Goal: Use online tool/utility: Utilize a website feature to perform a specific function

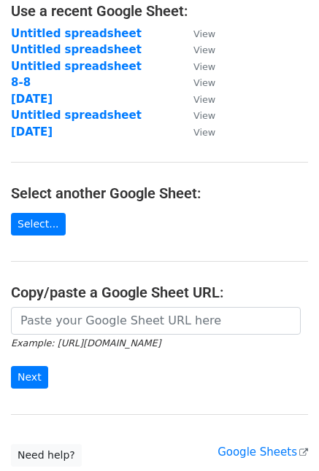
scroll to position [146, 0]
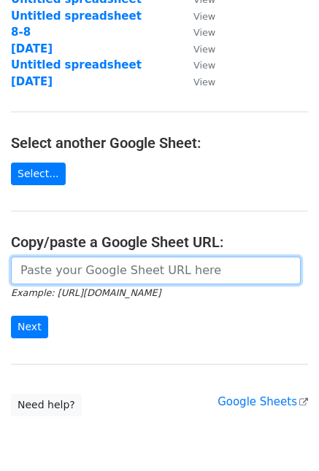
click at [47, 269] on input "url" at bounding box center [155, 271] width 289 height 28
paste input "[URL][DOMAIN_NAME]"
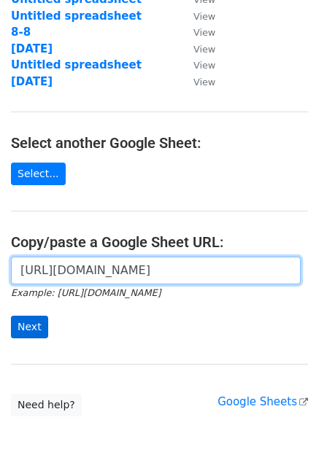
type input "[URL][DOMAIN_NAME]"
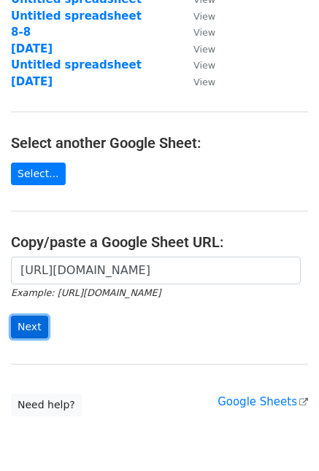
click at [34, 326] on input "Next" at bounding box center [29, 327] width 37 height 23
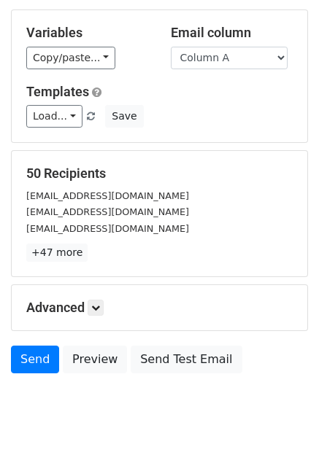
scroll to position [73, 0]
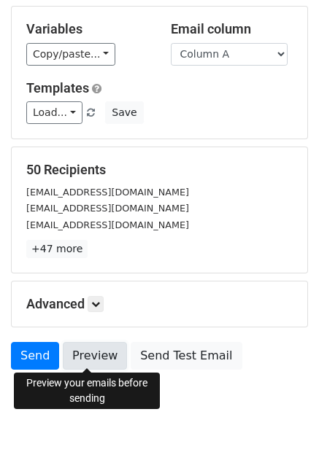
click at [85, 352] on link "Preview" at bounding box center [95, 356] width 64 height 28
